Goal: Obtain resource: Download file/media

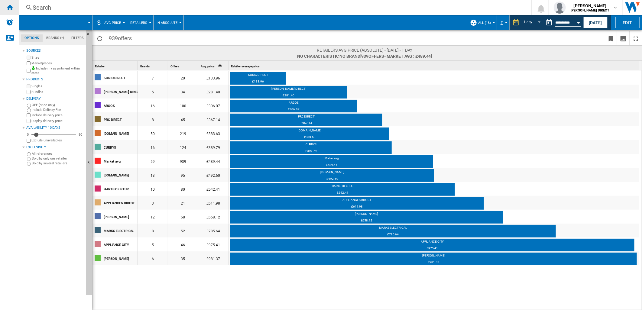
click at [9, 8] on ng-md-icon "Home" at bounding box center [9, 7] width 7 height 7
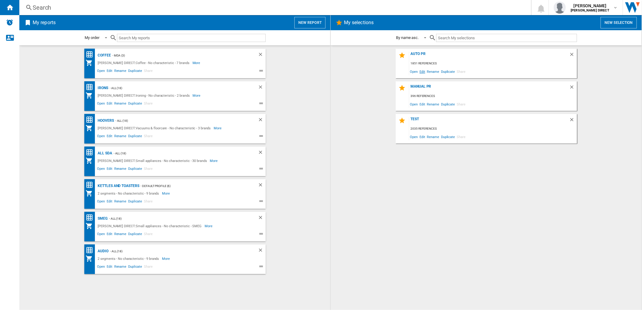
click at [422, 71] on span "Edit" at bounding box center [422, 71] width 8 height 8
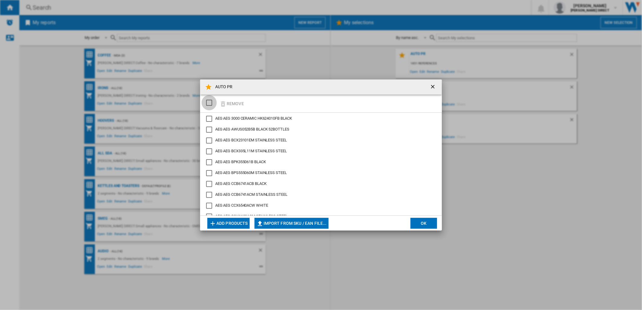
click at [209, 105] on div "SELECTIONS.EDITION_POPUP.SELECT_DESELECT" at bounding box center [209, 103] width 6 height 6
click at [231, 104] on button "Remove" at bounding box center [231, 103] width 28 height 14
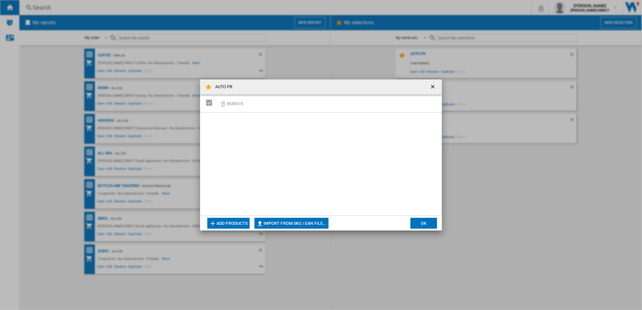
click at [286, 224] on button "Import from SKU / EAN file..." at bounding box center [291, 223] width 74 height 11
type input "**********"
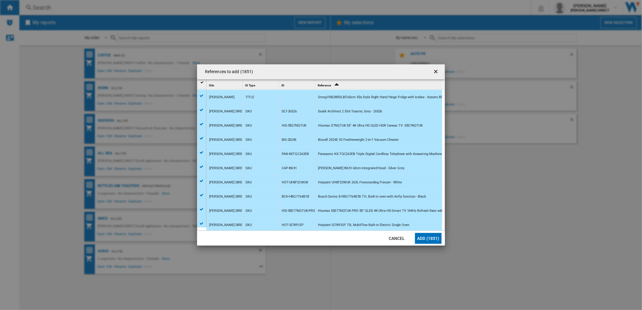
click at [430, 239] on button "Add (1851)" at bounding box center [428, 238] width 27 height 11
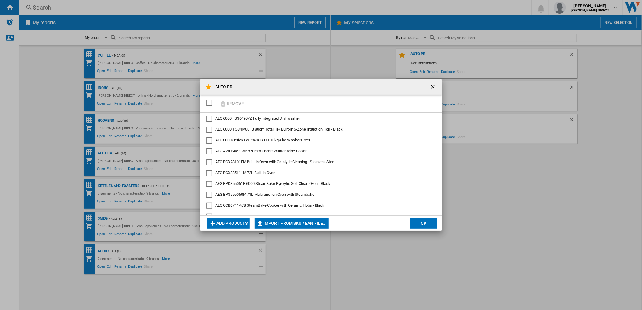
click at [428, 224] on button "OK" at bounding box center [423, 223] width 27 height 11
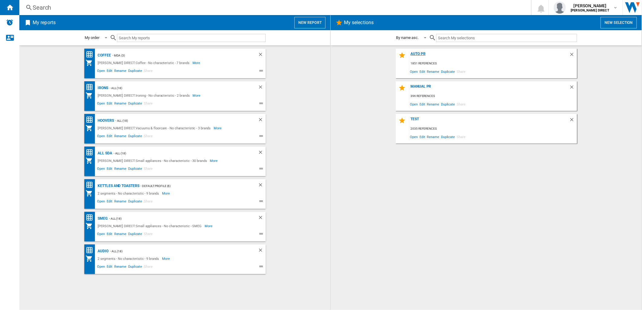
click at [420, 54] on div "AUTO PR" at bounding box center [489, 56] width 160 height 8
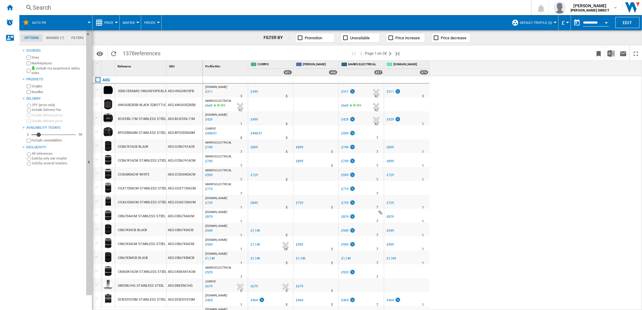
click at [31, 92] on div "Bundles" at bounding box center [54, 92] width 58 height 6
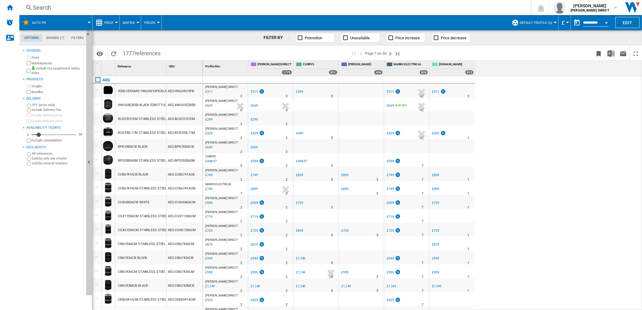
click at [536, 22] on span "Default profile (6)" at bounding box center [535, 23] width 32 height 4
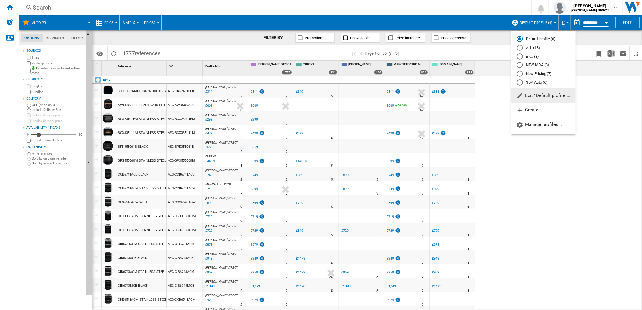
click at [540, 75] on md-radio-button "New Pricing (7)" at bounding box center [542, 74] width 53 height 6
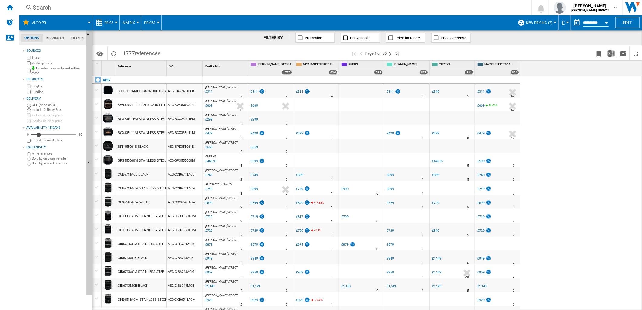
click at [539, 22] on span "New Pricing (7)" at bounding box center [539, 23] width 26 height 4
click at [539, 22] on md-backdrop at bounding box center [321, 155] width 642 height 310
click at [609, 52] on img "Download in Excel" at bounding box center [610, 53] width 7 height 7
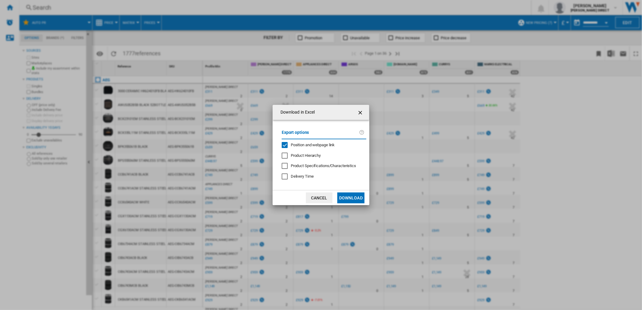
click at [288, 142] on div "Position and webpage link" at bounding box center [284, 145] width 6 height 6
click at [349, 198] on button "Download" at bounding box center [350, 197] width 27 height 11
